Goal: Task Accomplishment & Management: Use online tool/utility

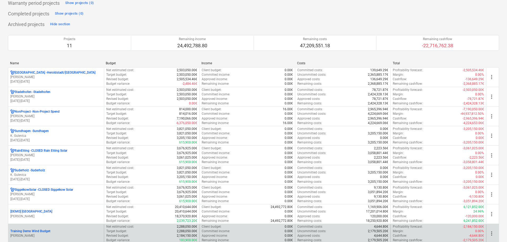
scroll to position [889, 0]
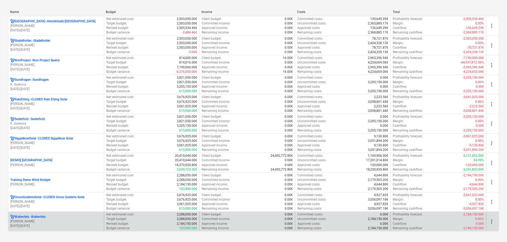
click at [53, 221] on p "[PERSON_NAME]" at bounding box center [55, 221] width 91 height 5
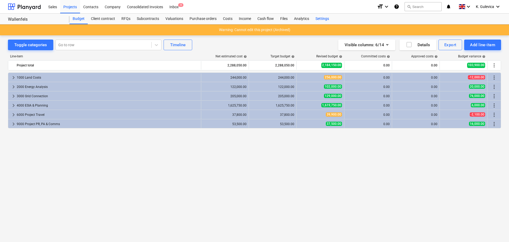
click at [319, 19] on div "Settings" at bounding box center [322, 19] width 20 height 11
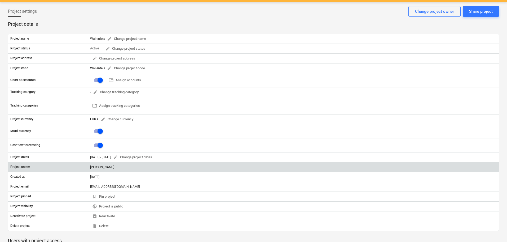
scroll to position [80, 0]
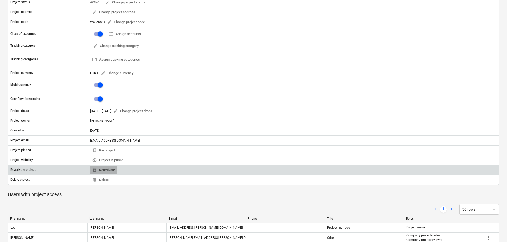
click at [103, 169] on span "unarchive Reactivate" at bounding box center [103, 170] width 23 height 6
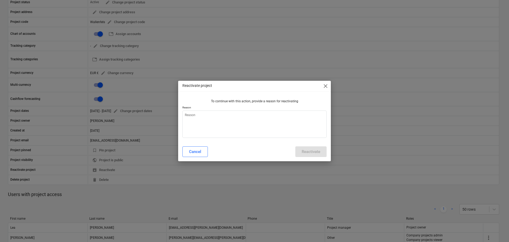
type textarea "x"
click at [204, 116] on textarea at bounding box center [254, 123] width 144 height 27
type textarea "A"
type textarea "x"
type textarea "Ac"
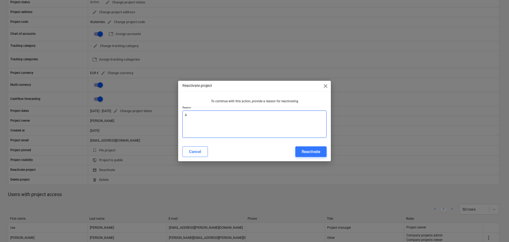
type textarea "x"
type textarea "Act"
type textarea "x"
type textarea "Acti"
type textarea "x"
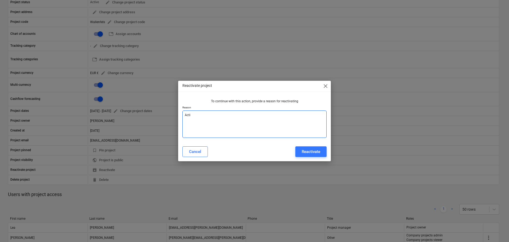
type textarea "Act"
type textarea "x"
type textarea "Ac"
type textarea "x"
type textarea "A"
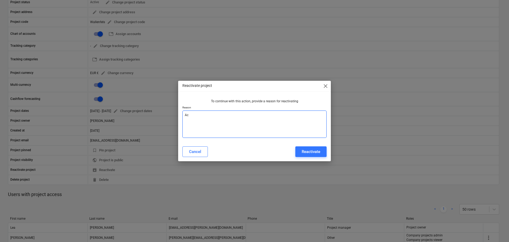
type textarea "x"
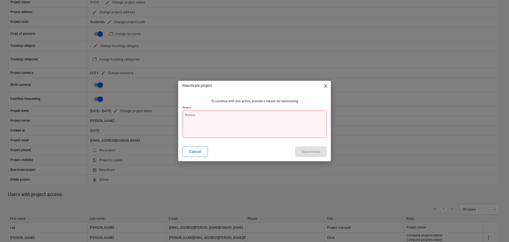
type textarea "C"
type textarea "x"
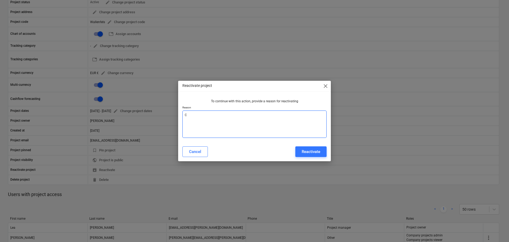
type textarea "Co"
type textarea "x"
type textarea "Cos"
type textarea "x"
type textarea "Cost"
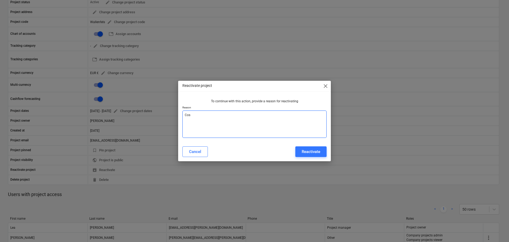
type textarea "x"
type textarea "Cost"
type textarea "x"
type textarea "Cost t"
type textarea "x"
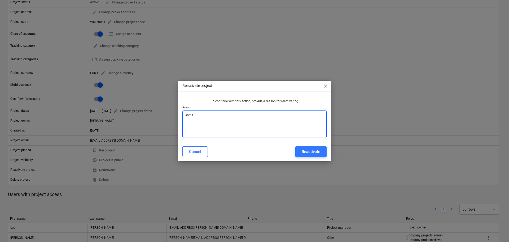
type textarea "Cost to"
type textarea "x"
type textarea "Cost to"
type textarea "x"
type textarea "Cost to e"
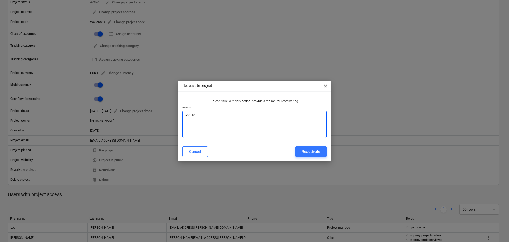
type textarea "x"
type textarea "Cost to en"
type textarea "x"
type textarea "Cost to ent"
type textarea "x"
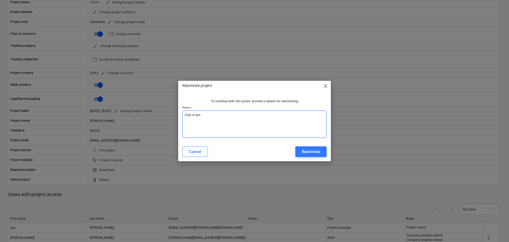
type textarea "Cost to ente"
type textarea "x"
type textarea "Cost to enter"
type textarea "x"
type textarea "Cost to enter"
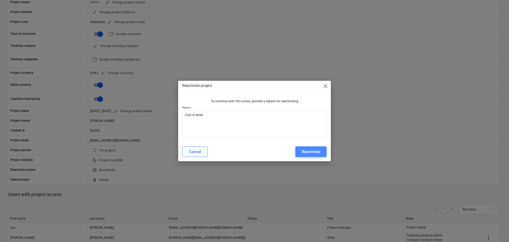
click at [314, 149] on div "Reactivate" at bounding box center [311, 151] width 19 height 7
type textarea "x"
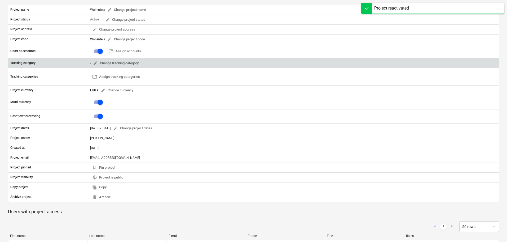
scroll to position [42, 0]
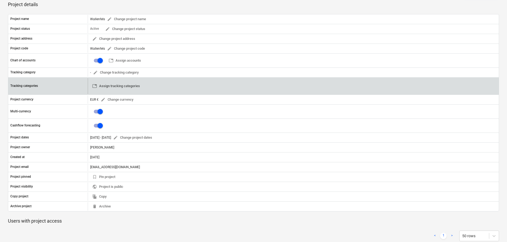
click at [123, 85] on span "table Assign tracking categories" at bounding box center [116, 86] width 48 height 6
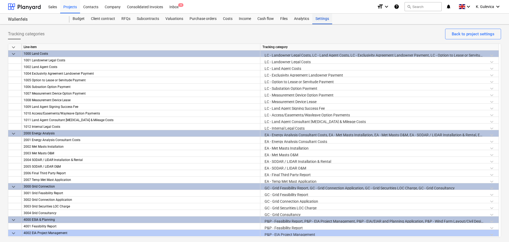
click at [324, 18] on div "Settings" at bounding box center [322, 19] width 20 height 11
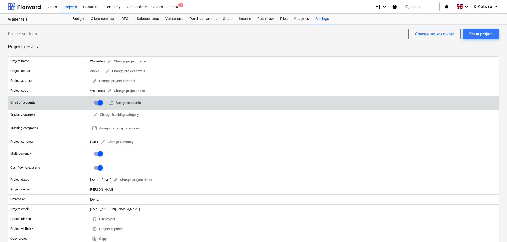
click at [127, 102] on span "table Assign accounts" at bounding box center [125, 103] width 32 height 6
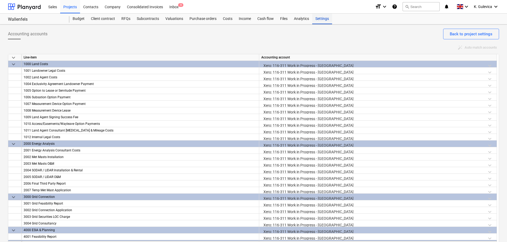
click at [327, 14] on div "Settings" at bounding box center [322, 19] width 20 height 11
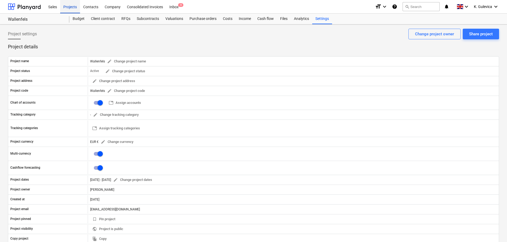
click at [69, 7] on div "Projects" at bounding box center [70, 7] width 20 height 14
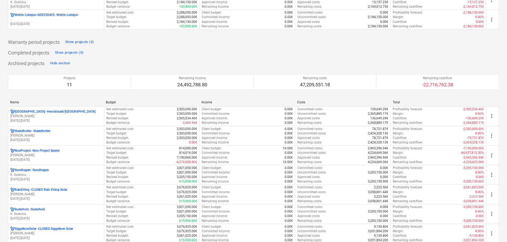
scroll to position [703, 0]
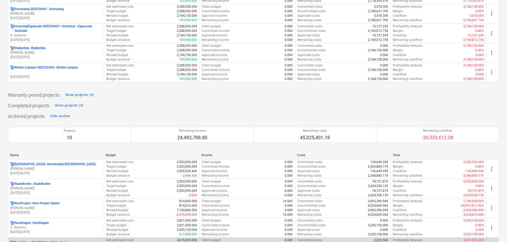
scroll to position [677, 0]
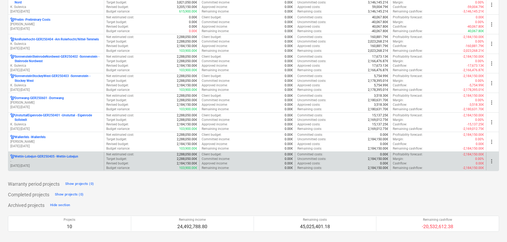
click at [58, 158] on p "Wettin-Lobejun-GER250405 - Wettin-Lobejun" at bounding box center [47, 156] width 64 height 5
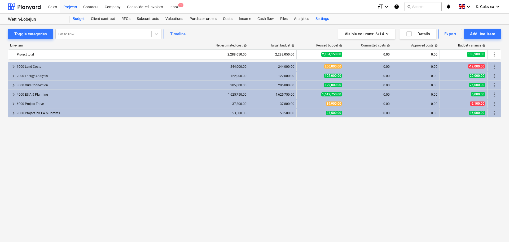
click at [324, 17] on div "Settings" at bounding box center [322, 19] width 20 height 11
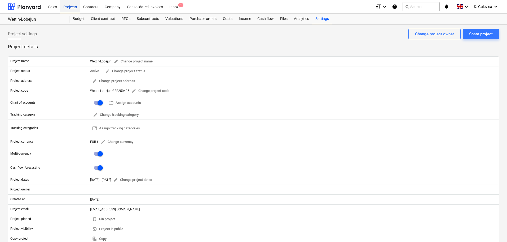
click at [67, 7] on div "Projects" at bounding box center [70, 7] width 20 height 14
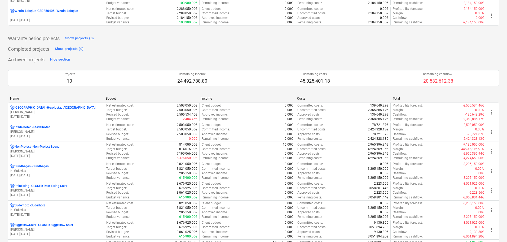
scroll to position [743, 0]
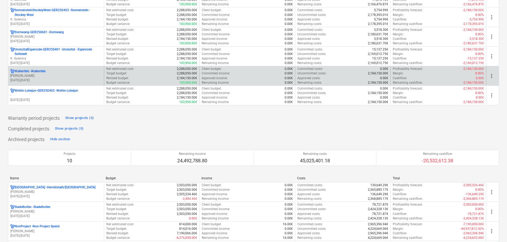
click at [29, 76] on p "[PERSON_NAME]" at bounding box center [55, 75] width 91 height 5
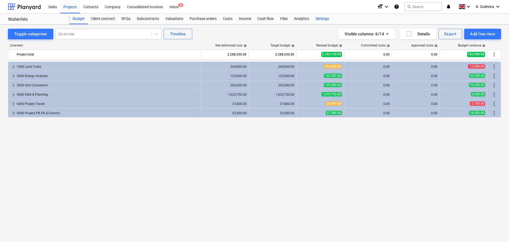
click at [322, 18] on div "Settings" at bounding box center [322, 19] width 20 height 11
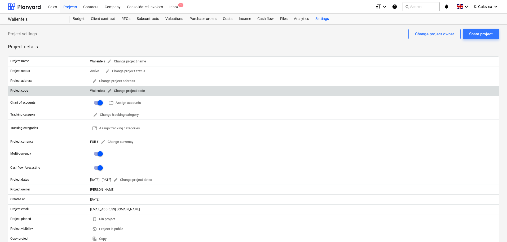
click at [105, 90] on button "edit Change project code" at bounding box center [126, 91] width 42 height 8
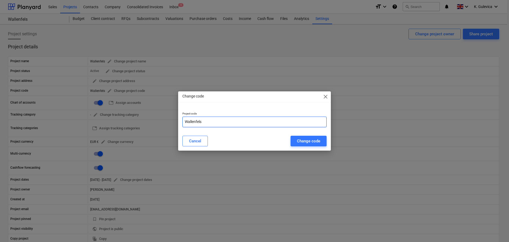
click at [206, 120] on input "Wallenfels" at bounding box center [254, 121] width 144 height 11
paste input "GER250802"
type input "Wallenfels-GER250802"
click at [311, 142] on div "Change code" at bounding box center [308, 140] width 23 height 7
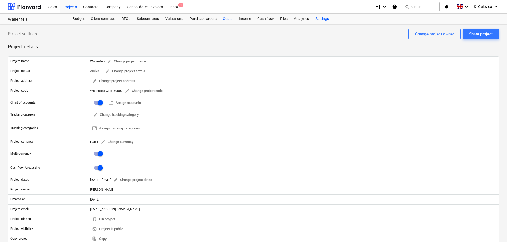
click at [227, 18] on div "Costs" at bounding box center [228, 19] width 16 height 11
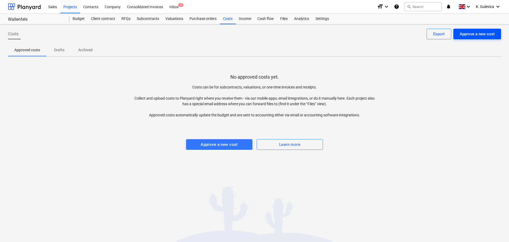
click at [478, 37] on div "Approve a new cost" at bounding box center [477, 33] width 35 height 7
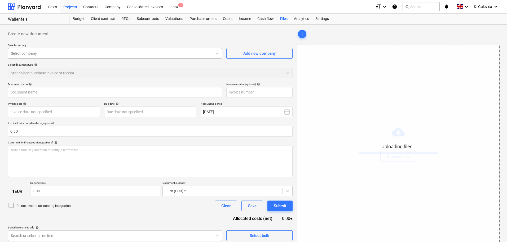
click at [115, 55] on div at bounding box center [110, 53] width 199 height 5
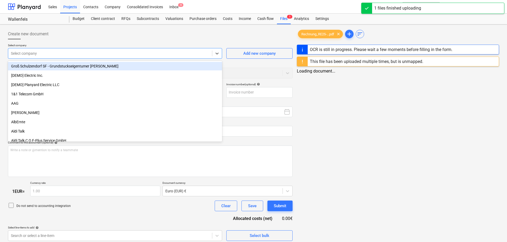
type input "Rechnung_RE25-3373.pdf"
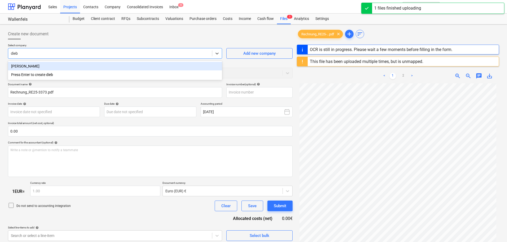
type input "diebo"
click at [37, 67] on div "[PERSON_NAME]" at bounding box center [115, 66] width 214 height 8
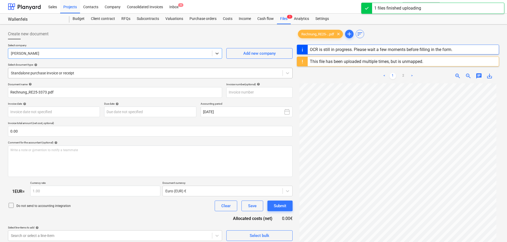
type input "RE25-3373"
type input "[DATE]"
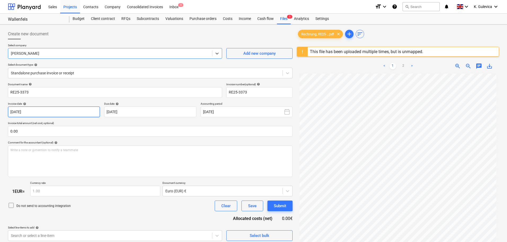
click at [65, 109] on body "Sales Projects Contacts Company Consolidated Invoices Inbox 4 format_size keybo…" at bounding box center [253, 121] width 507 height 242
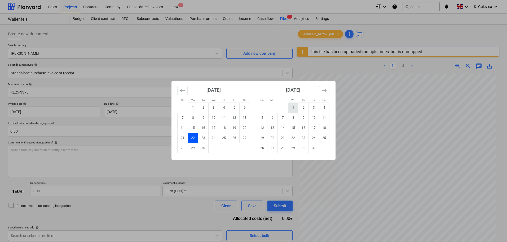
click at [293, 107] on td "1" at bounding box center [293, 107] width 10 height 10
type input "[DATE]"
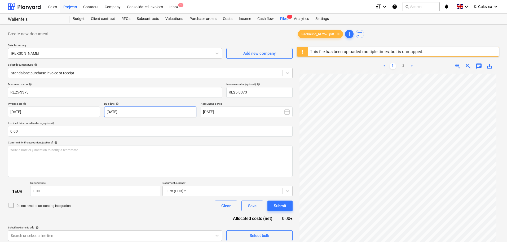
click at [155, 111] on body "Sales Projects Contacts Company Consolidated Invoices Inbox 4 format_size keybo…" at bounding box center [253, 121] width 507 height 242
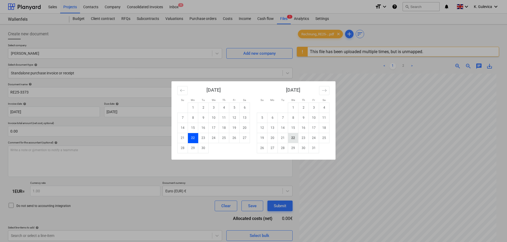
click at [292, 139] on td "22" at bounding box center [293, 138] width 10 height 10
type input "[DATE]"
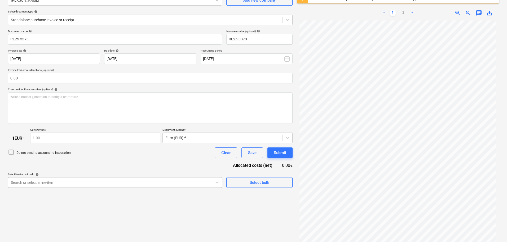
click at [91, 184] on body "Sales Projects Contacts Company Consolidated Invoices Inbox 4 format_size keybo…" at bounding box center [253, 68] width 507 height 242
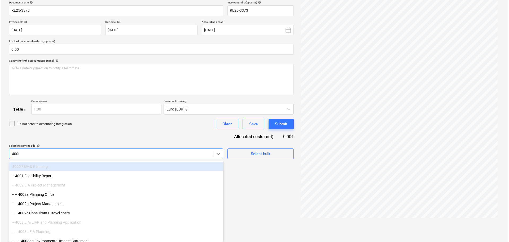
scroll to position [63, 0]
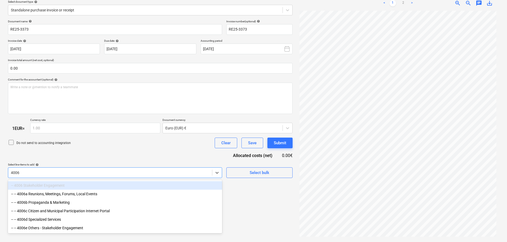
type input "4006a"
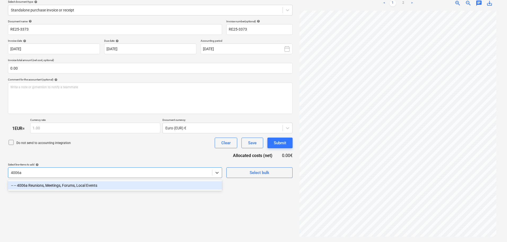
click at [63, 184] on div "-- -- 4006a Reunions, Meetings, Forums, Local Events" at bounding box center [115, 185] width 214 height 8
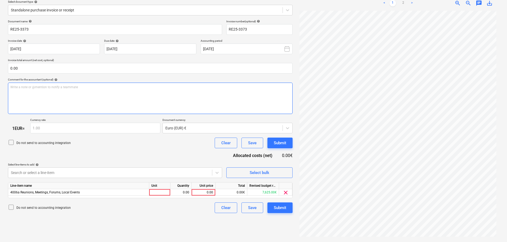
click at [45, 91] on div "Write a note or @mention to notify a teammate [PERSON_NAME]" at bounding box center [150, 97] width 285 height 31
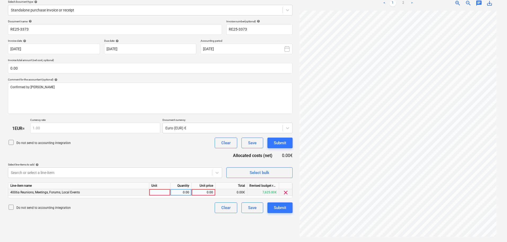
click at [203, 194] on div "0.00" at bounding box center [203, 192] width 19 height 7
type input "202.93"
click at [282, 207] on div "Submit" at bounding box center [280, 207] width 12 height 7
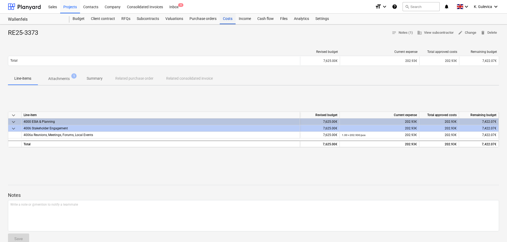
click at [227, 19] on div "Costs" at bounding box center [228, 19] width 16 height 11
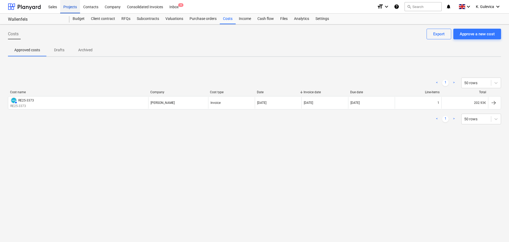
click at [66, 6] on div "Projects" at bounding box center [70, 7] width 20 height 14
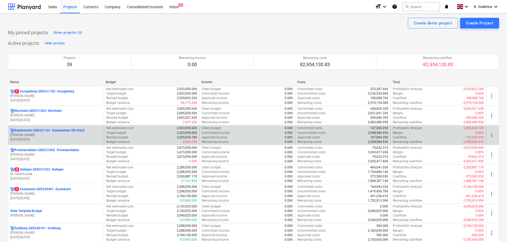
click at [72, 131] on p "Radelstetten-GER231101 - Radelstetten ON HOLD" at bounding box center [50, 130] width 70 height 5
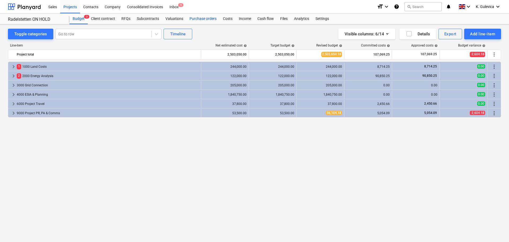
click at [204, 18] on div "Purchase orders" at bounding box center [202, 19] width 33 height 11
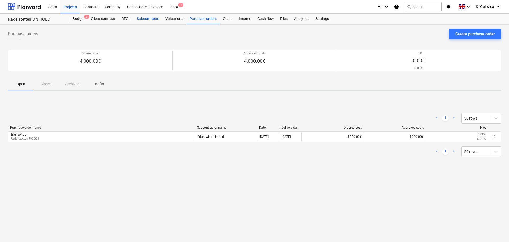
click at [150, 18] on div "Subcontracts" at bounding box center [148, 19] width 29 height 11
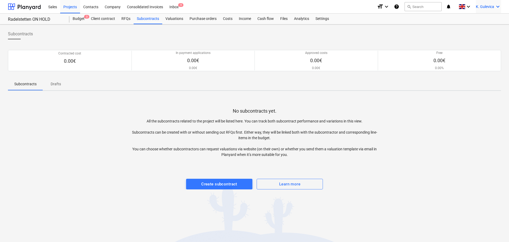
click at [487, 7] on span "K. Gulevica" at bounding box center [485, 7] width 18 height 4
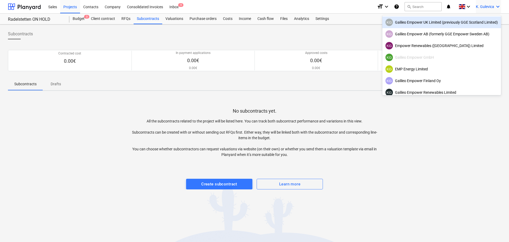
click at [415, 22] on div "KG Galileo Empower UK Limited (previously GGE Scotland Limited)" at bounding box center [442, 22] width 112 height 7
